Goal: Communication & Community: Answer question/provide support

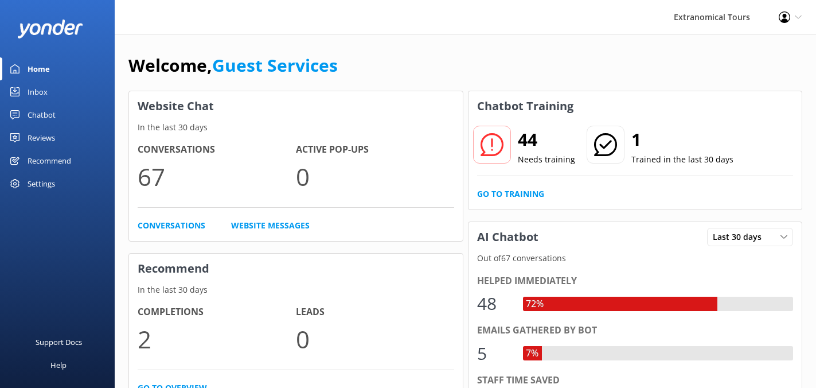
click at [64, 87] on link "Inbox" at bounding box center [57, 91] width 115 height 23
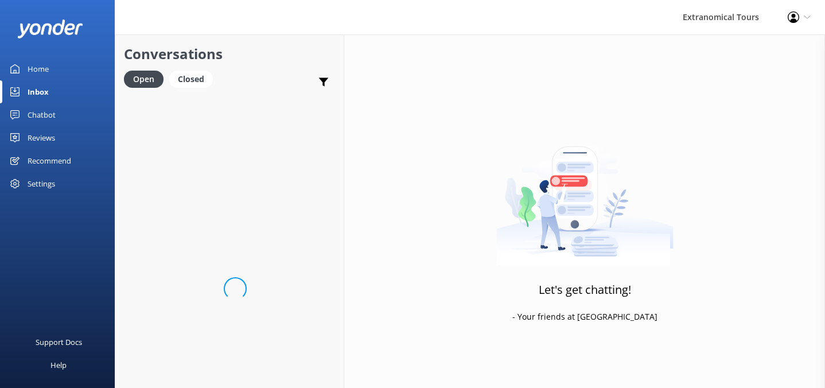
click at [64, 87] on link "Inbox" at bounding box center [57, 91] width 115 height 23
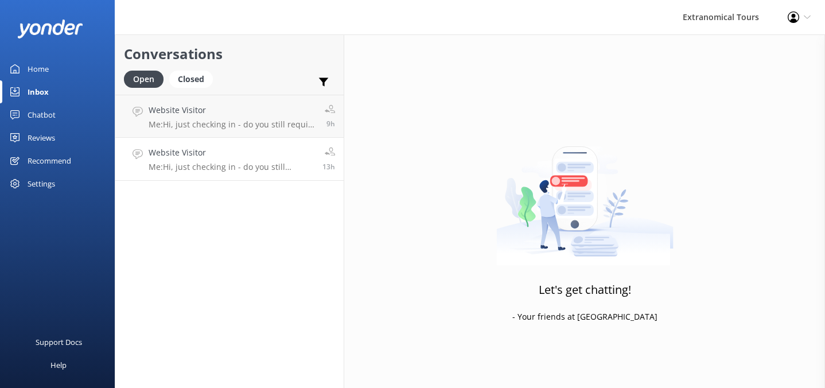
click at [210, 168] on p "Me: Hi, just checking in - do you still require assistance from our team on thi…" at bounding box center [231, 167] width 165 height 10
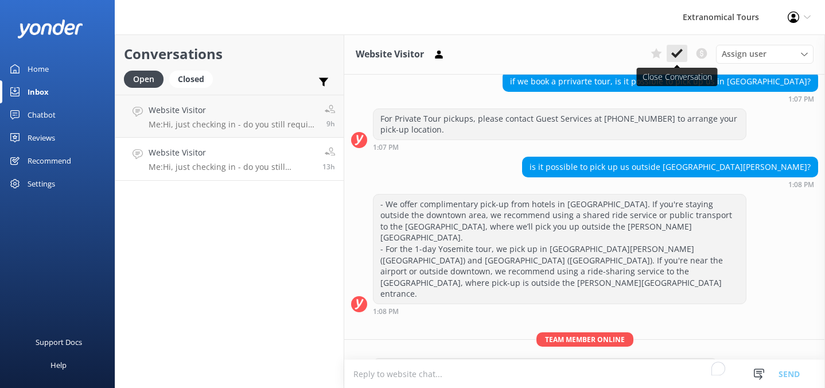
scroll to position [120, 0]
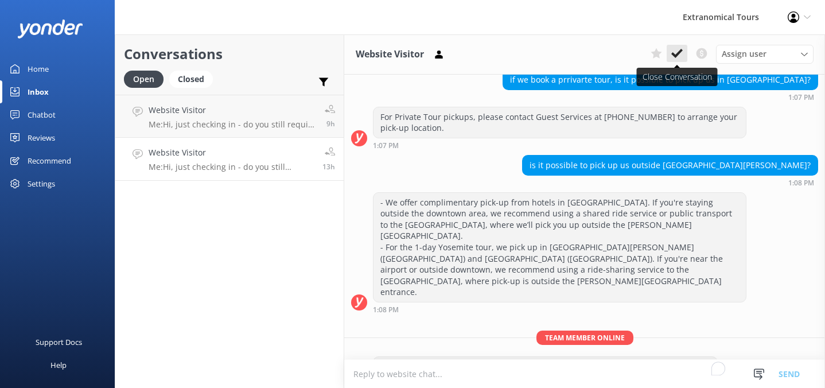
click at [681, 55] on icon at bounding box center [676, 53] width 11 height 11
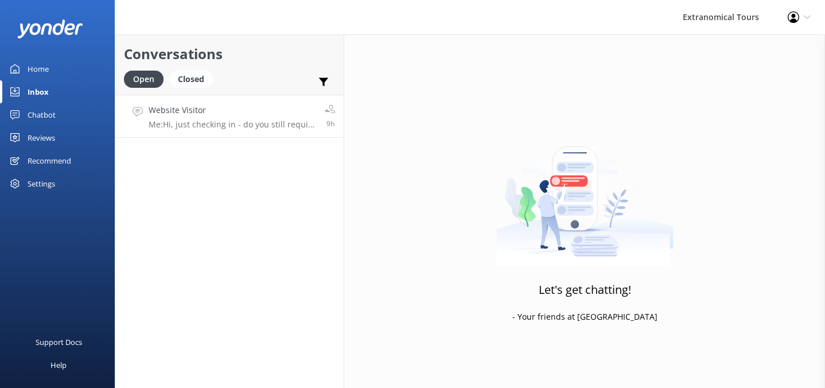
click at [213, 116] on div "Website Visitor Me: Hi, just checking in - do you still require assistance from…" at bounding box center [232, 116] width 167 height 25
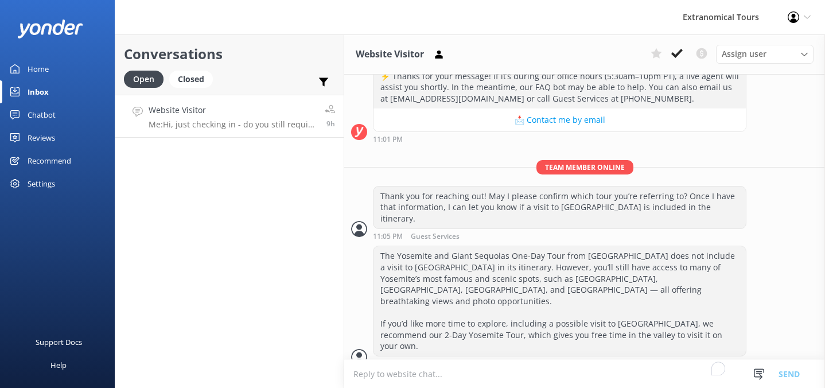
scroll to position [178, 0]
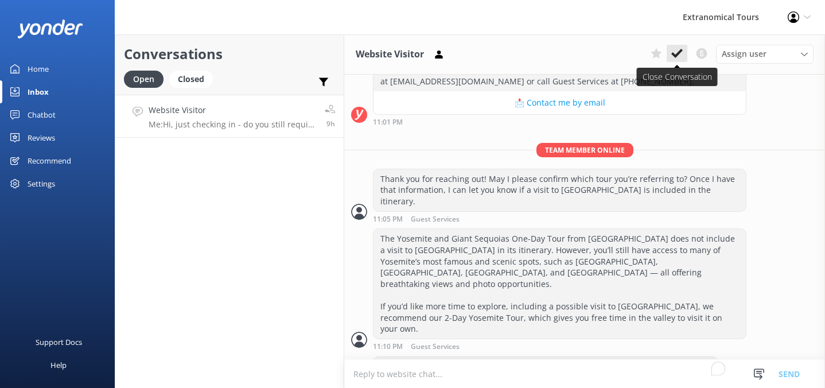
click at [679, 50] on icon at bounding box center [676, 53] width 11 height 11
